Goal: Transaction & Acquisition: Book appointment/travel/reservation

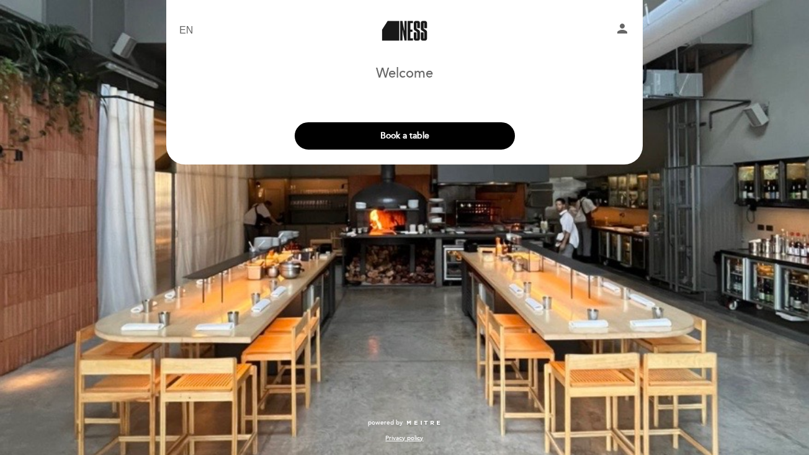
click at [423, 157] on header "EN ES PT Ness person Welcome Welcome, Change user Book a table Select the numbe…" at bounding box center [404, 82] width 477 height 164
click at [423, 134] on button "Book a table" at bounding box center [405, 135] width 220 height 27
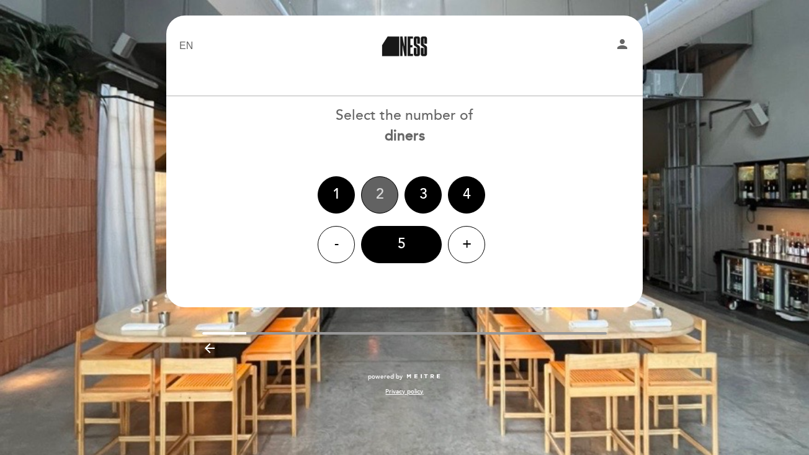
click at [388, 191] on div "2" at bounding box center [379, 194] width 37 height 37
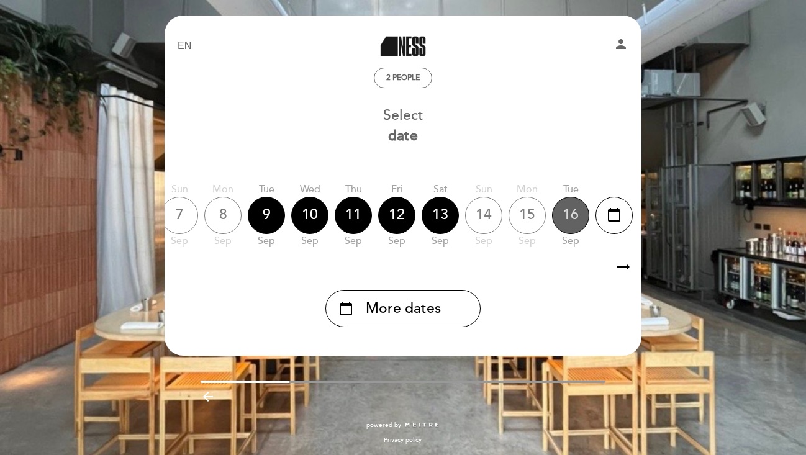
click at [567, 217] on div "16" at bounding box center [570, 215] width 37 height 37
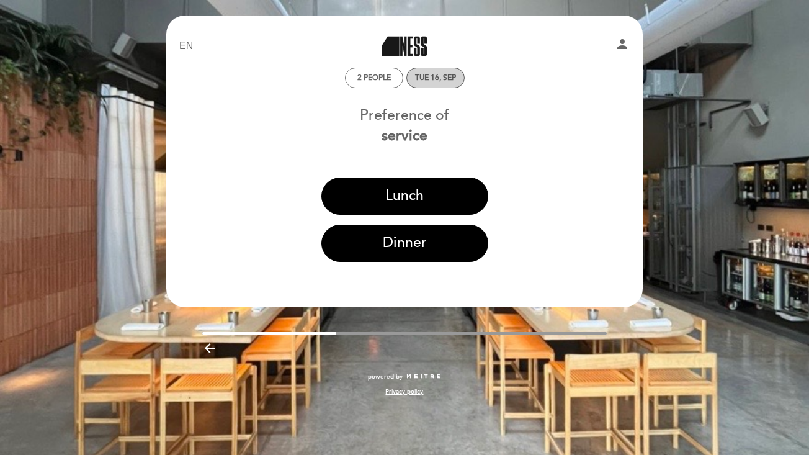
click at [455, 84] on div "Tue 16, Sep" at bounding box center [436, 78] width 58 height 20
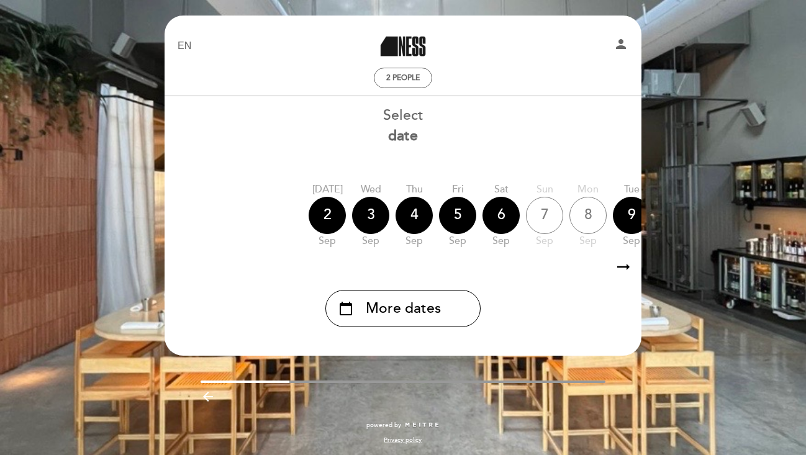
click at [622, 269] on icon "arrow_right_alt" at bounding box center [623, 267] width 19 height 27
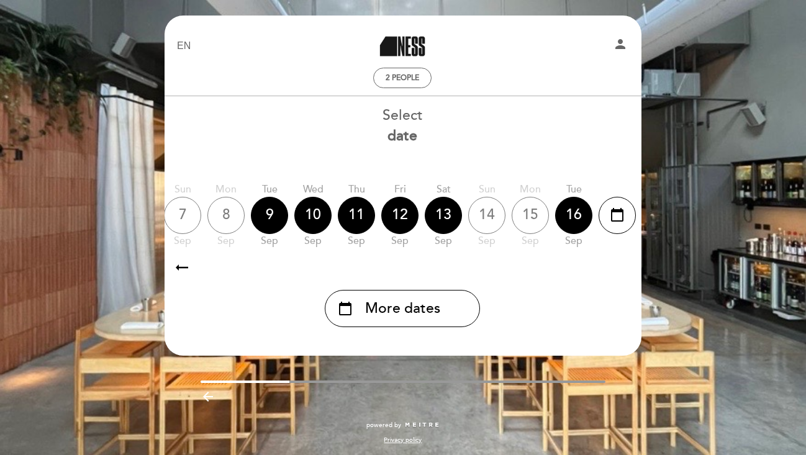
scroll to position [0, 362]
click at [409, 215] on div "12" at bounding box center [398, 215] width 37 height 37
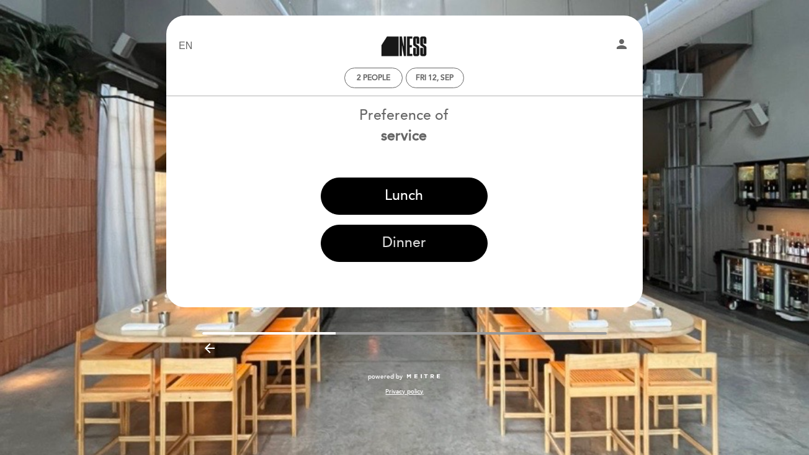
click at [413, 245] on button "Dinner" at bounding box center [404, 243] width 167 height 37
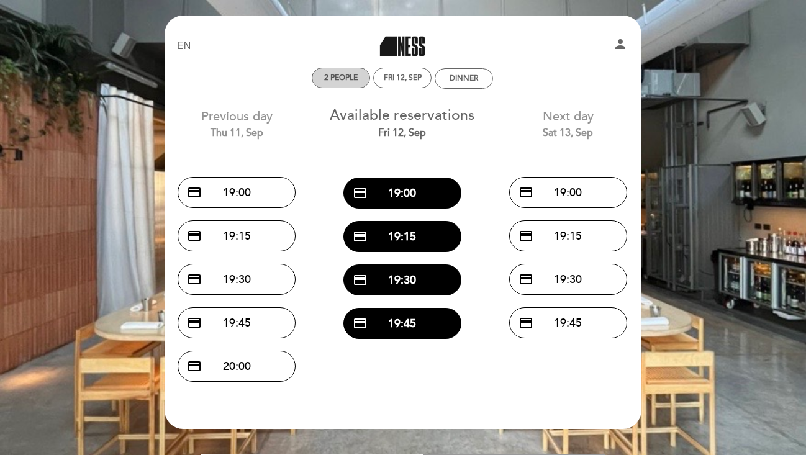
scroll to position [0, 0]
click at [395, 79] on div "Fri 12, Sep" at bounding box center [403, 77] width 38 height 9
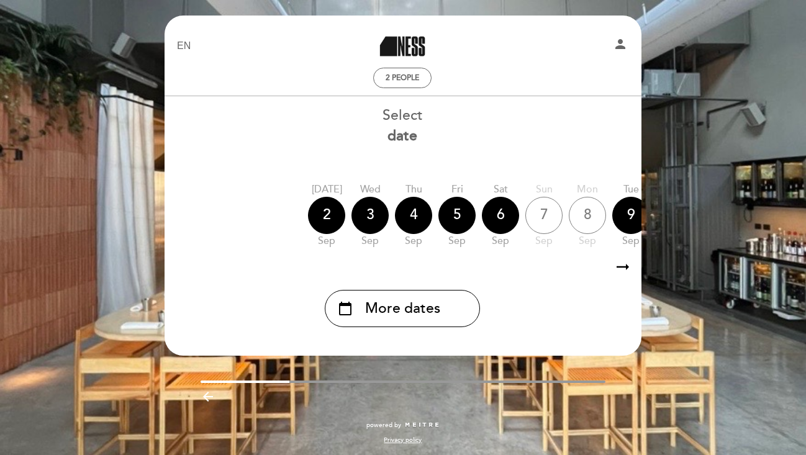
click at [616, 271] on icon "arrow_right_alt" at bounding box center [622, 267] width 19 height 27
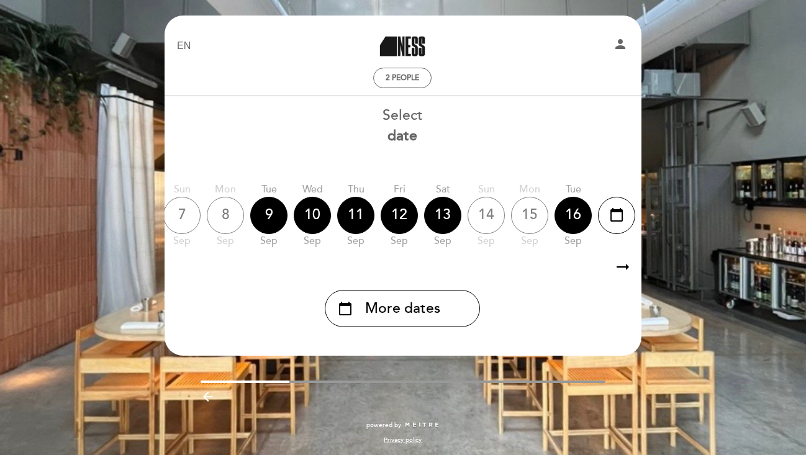
click at [625, 270] on icon "arrow_right_alt" at bounding box center [622, 267] width 19 height 27
click at [624, 270] on icon "arrow_right_alt" at bounding box center [622, 267] width 19 height 27
click at [624, 218] on div "calendar_today" at bounding box center [616, 215] width 37 height 37
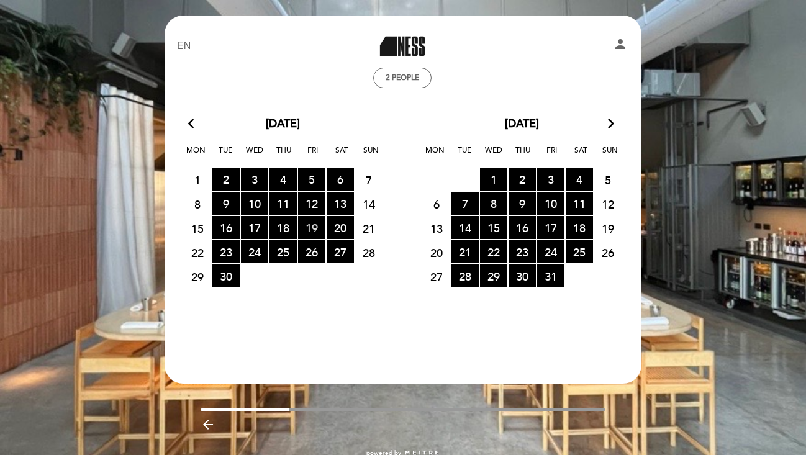
click at [308, 233] on span "19 RESERVATIONS AVAILABLE" at bounding box center [311, 227] width 27 height 23
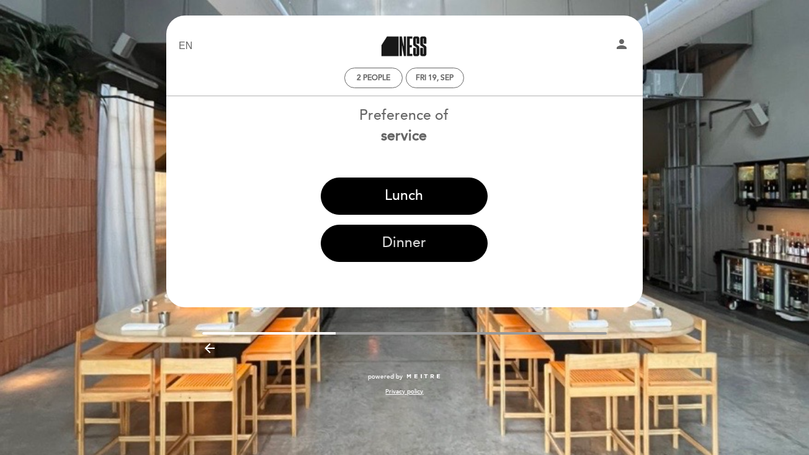
click at [403, 249] on button "Dinner" at bounding box center [404, 243] width 167 height 37
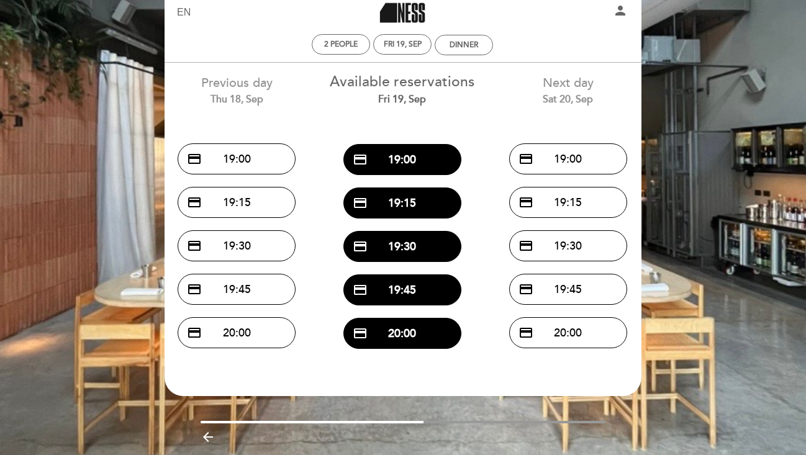
scroll to position [29, 0]
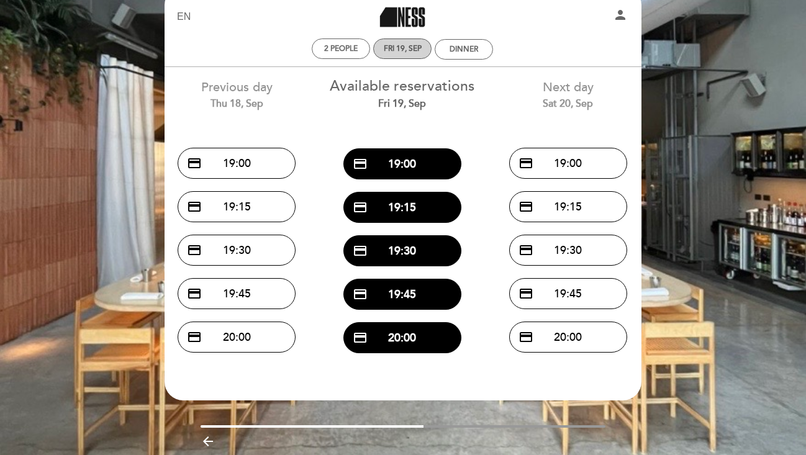
click at [393, 52] on div "Fri 19, Sep" at bounding box center [403, 48] width 38 height 9
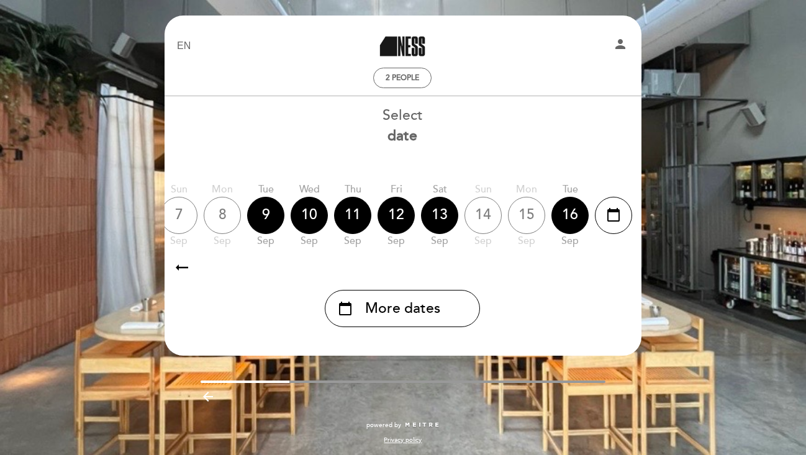
scroll to position [0, 365]
click at [609, 219] on icon "calendar_today" at bounding box center [613, 214] width 15 height 21
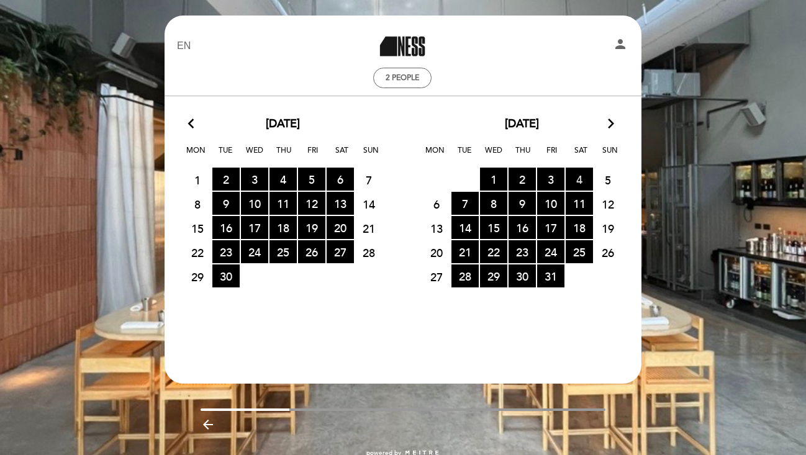
click at [573, 181] on span "4 RESERVATIONS AVAILABLE" at bounding box center [578, 179] width 27 height 23
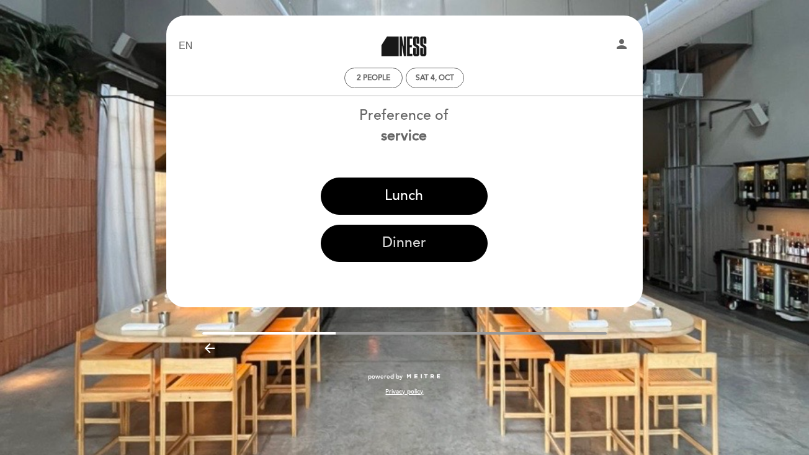
click at [435, 240] on button "Dinner" at bounding box center [404, 243] width 167 height 37
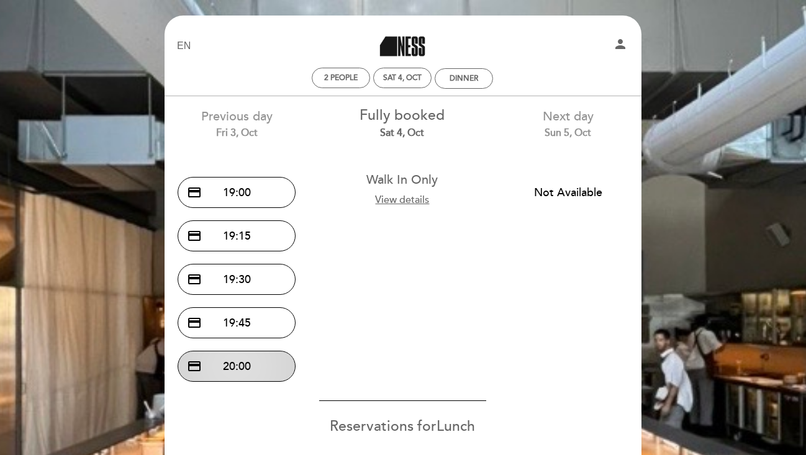
scroll to position [10, 0]
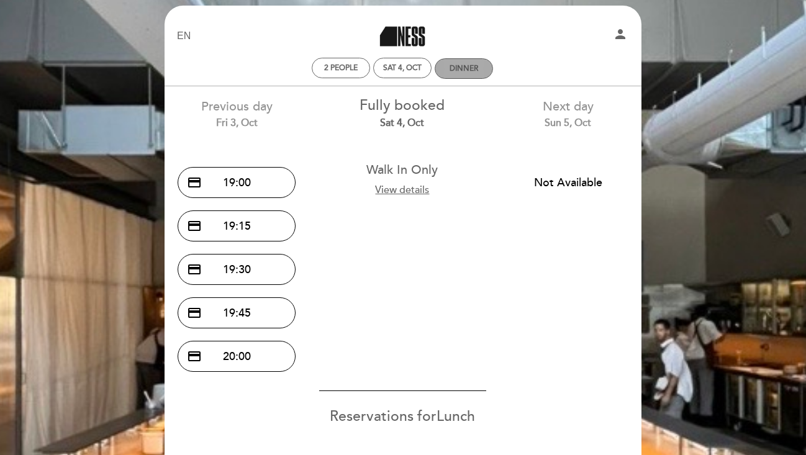
click at [456, 66] on div "Dinner" at bounding box center [463, 68] width 29 height 9
select select "? undefined:undefined ?"
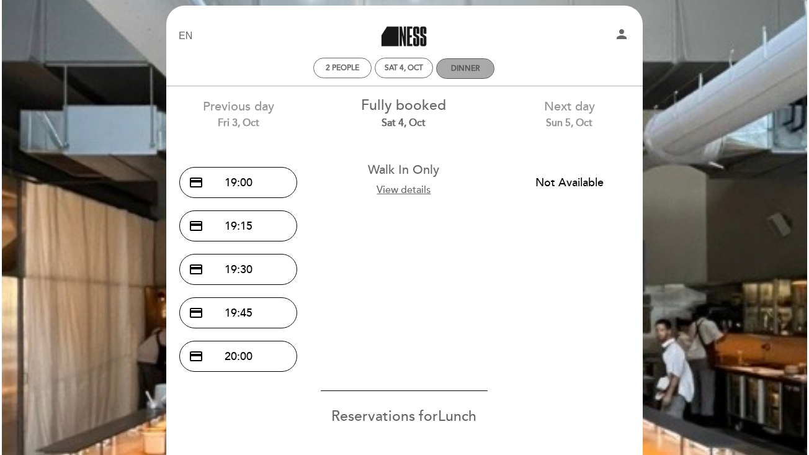
scroll to position [0, 0]
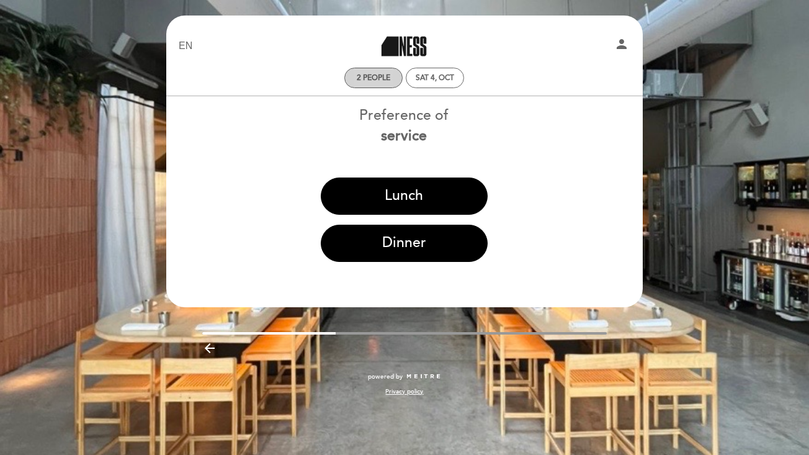
click at [373, 73] on div "2 people" at bounding box center [373, 77] width 57 height 19
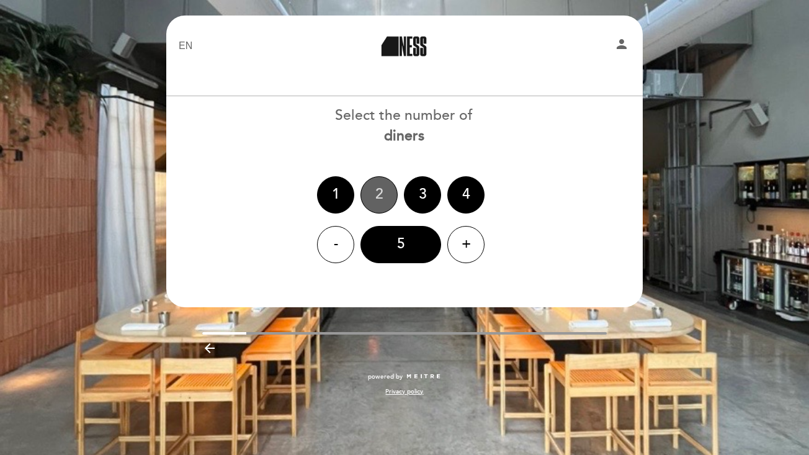
click at [385, 200] on div "2" at bounding box center [379, 194] width 37 height 37
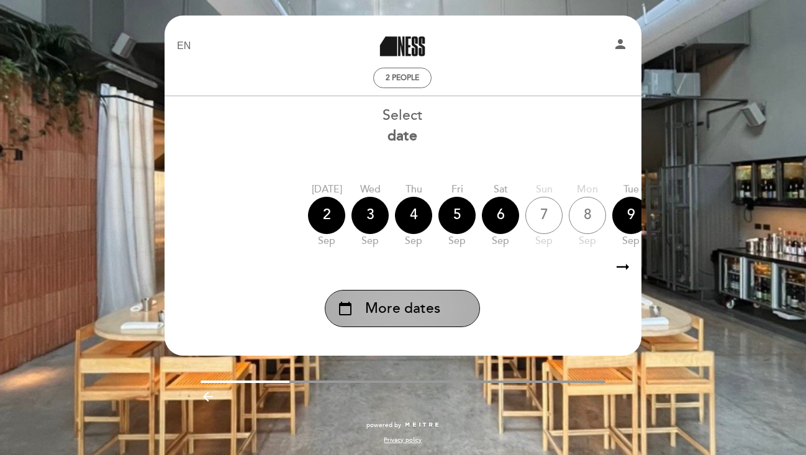
click at [428, 321] on div "calendar_today More dates" at bounding box center [402, 308] width 155 height 37
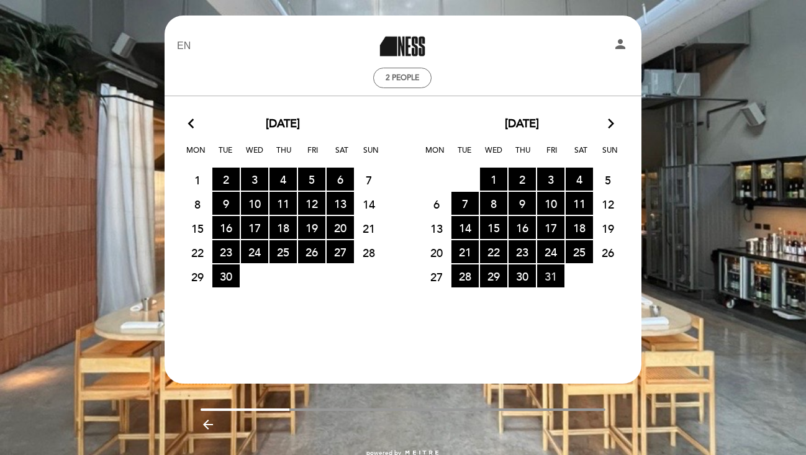
click at [546, 285] on span "31 RESERVATIONS AVAILABLE" at bounding box center [550, 275] width 27 height 23
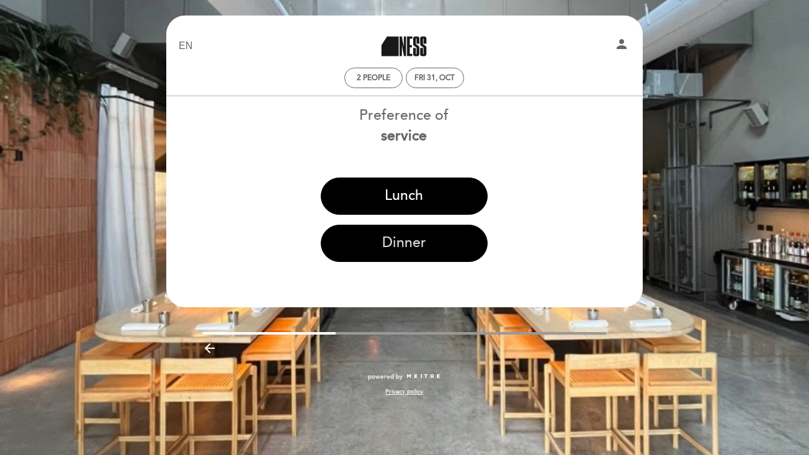
click at [447, 251] on button "Dinner" at bounding box center [404, 243] width 167 height 37
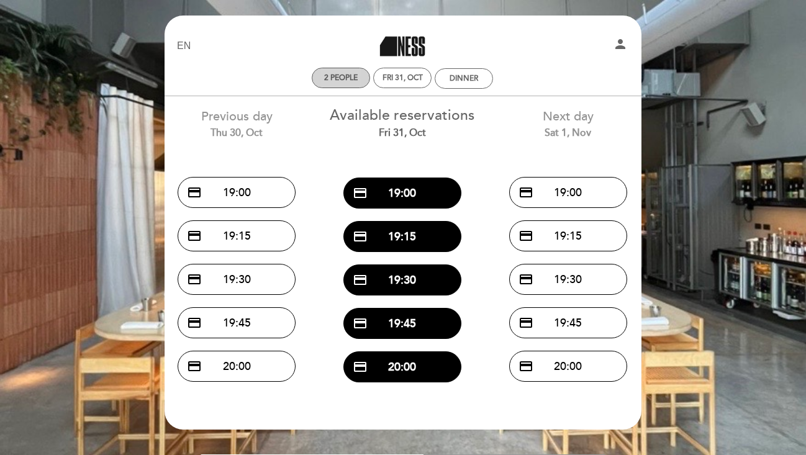
click at [357, 72] on div "2 people" at bounding box center [340, 77] width 57 height 19
